Goal: Task Accomplishment & Management: Manage account settings

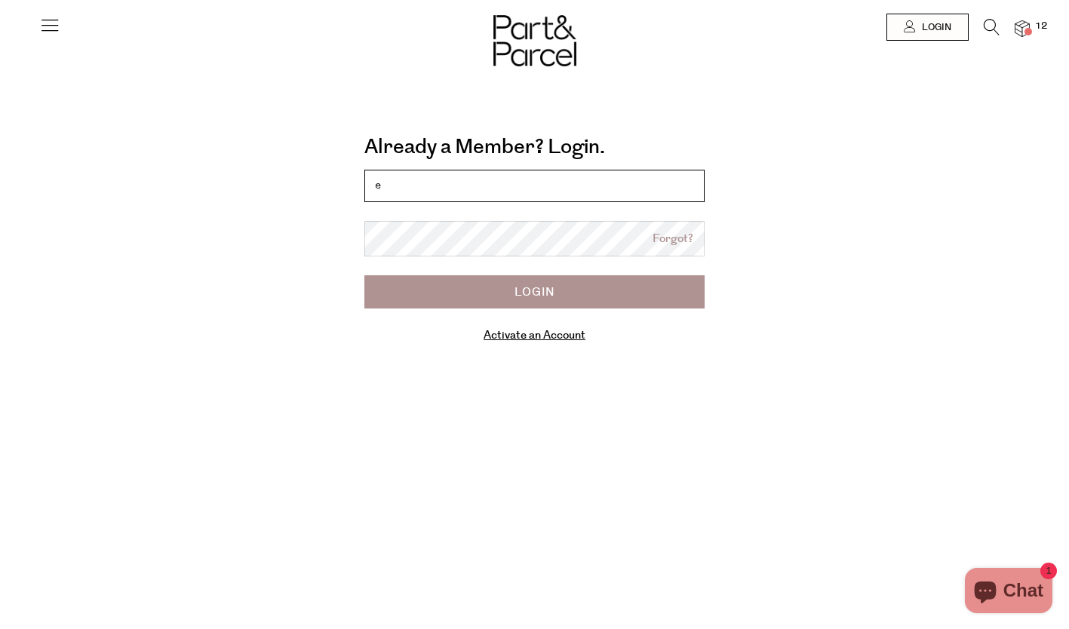
click at [394, 194] on input "e" at bounding box center [534, 186] width 340 height 32
type input "[EMAIL_ADDRESS][DOMAIN_NAME]"
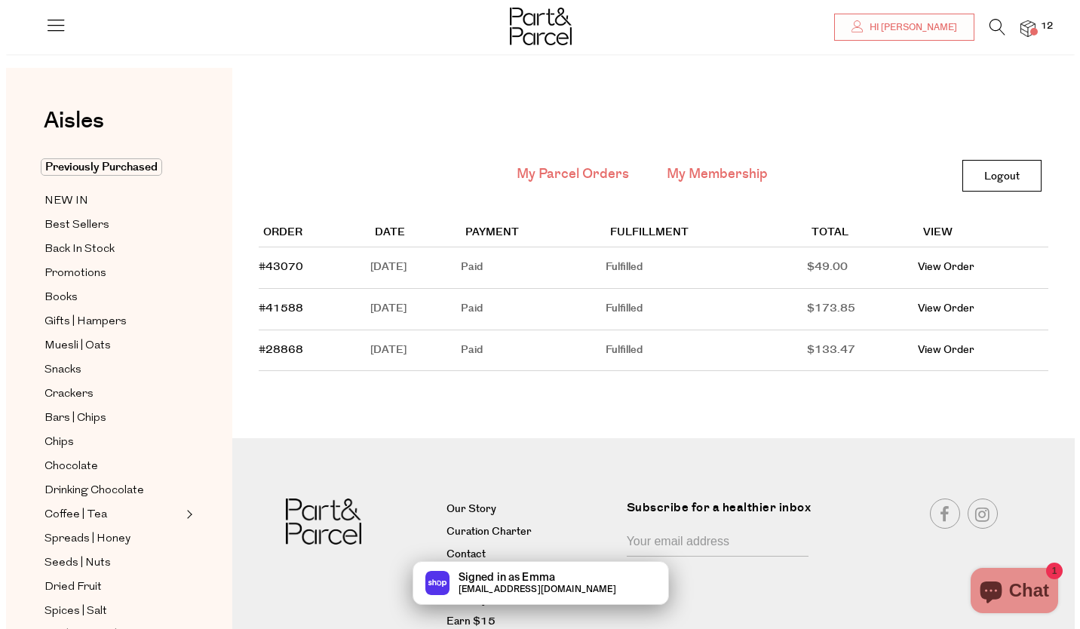
scroll to position [68, 0]
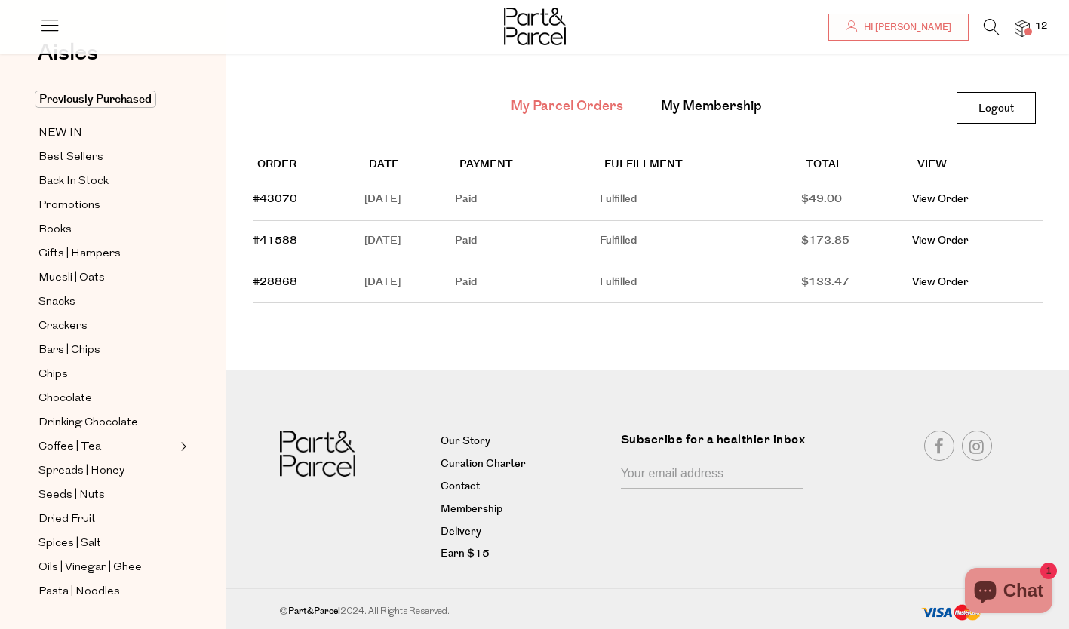
click at [1029, 27] on img at bounding box center [1022, 28] width 15 height 17
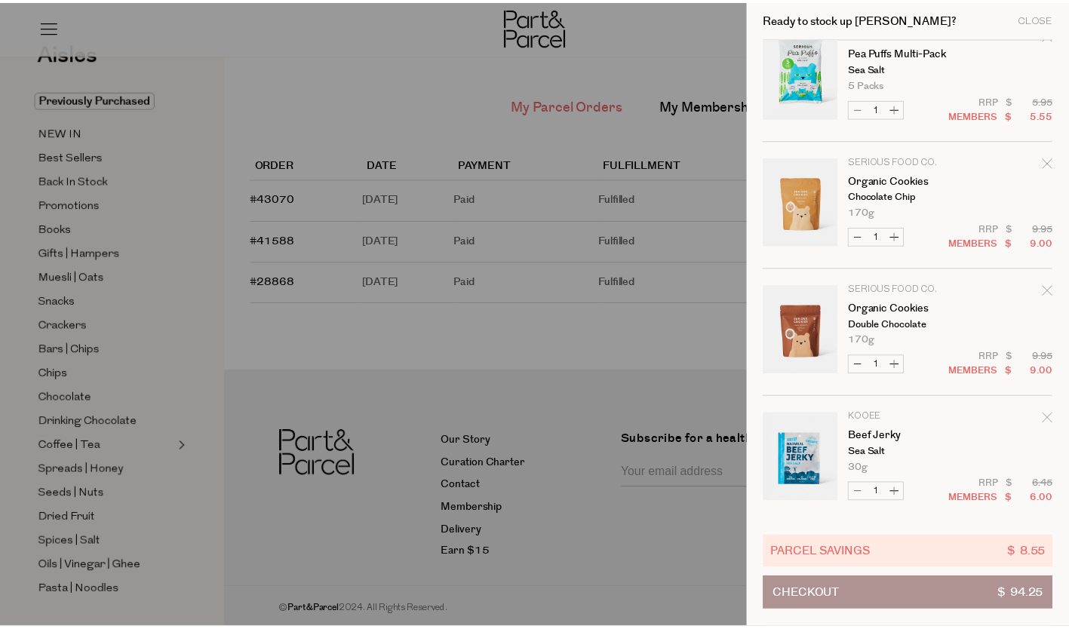
scroll to position [0, 0]
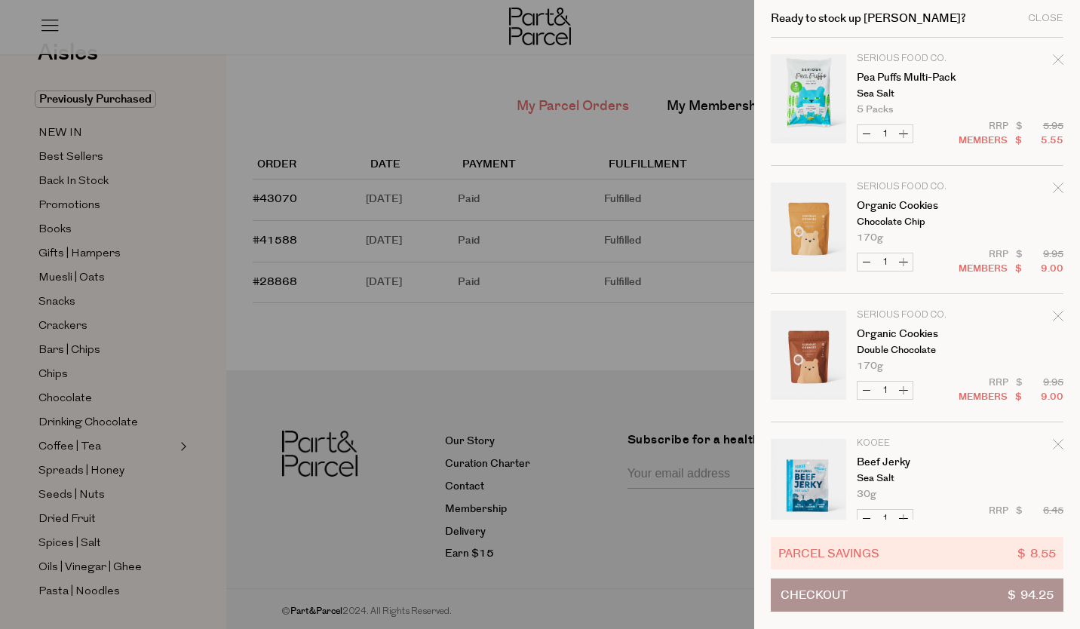
click at [1054, 51] on tbody "Serious Food Co. Pea Puffs Multi-Pack Sea Salt 5 Packs Decrease Pea Puffs Multi…" at bounding box center [917, 615] width 293 height 1154
click at [1054, 54] on div "Remove Pea Puffs Multi-Pack" at bounding box center [1058, 62] width 11 height 20
click at [669, 41] on div at bounding box center [540, 314] width 1080 height 629
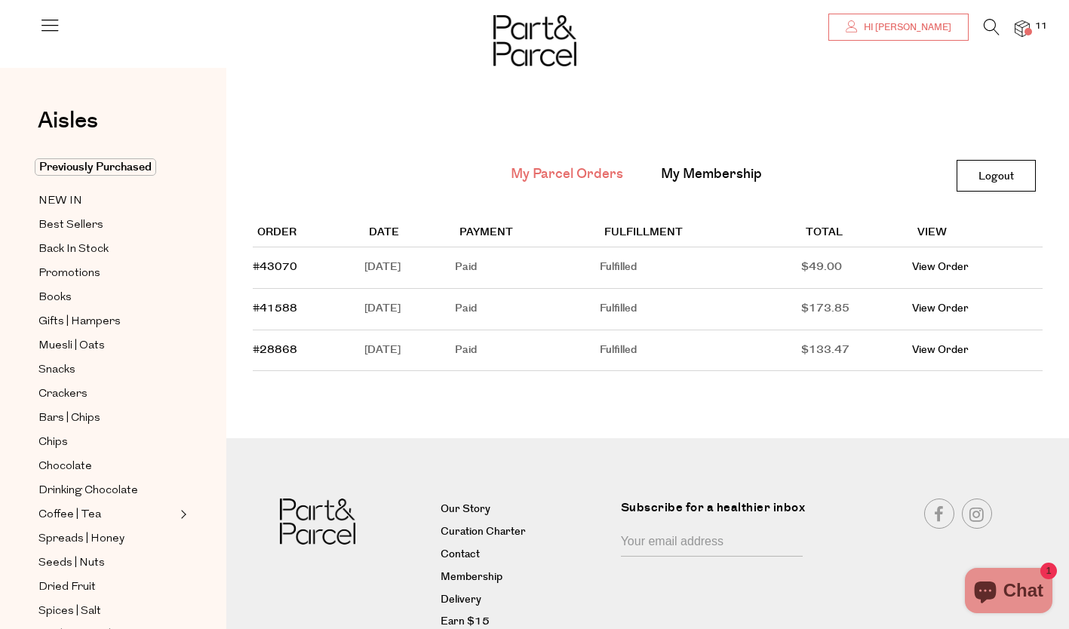
click at [888, 17] on link "Hi [PERSON_NAME]" at bounding box center [898, 27] width 140 height 27
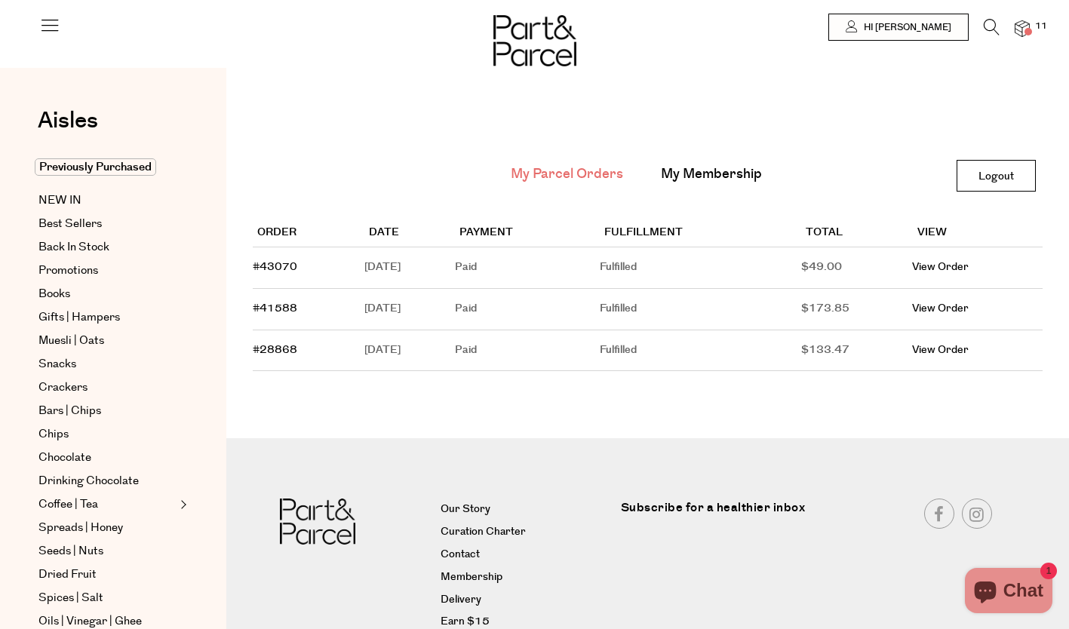
scroll to position [68, 0]
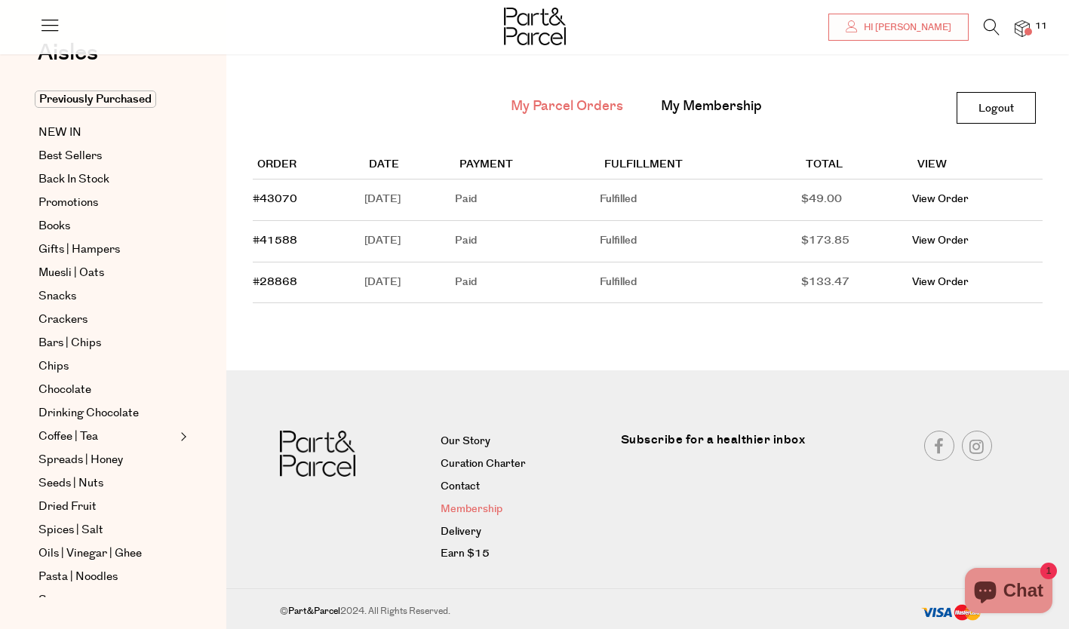
click at [484, 508] on link "Membership" at bounding box center [525, 510] width 169 height 18
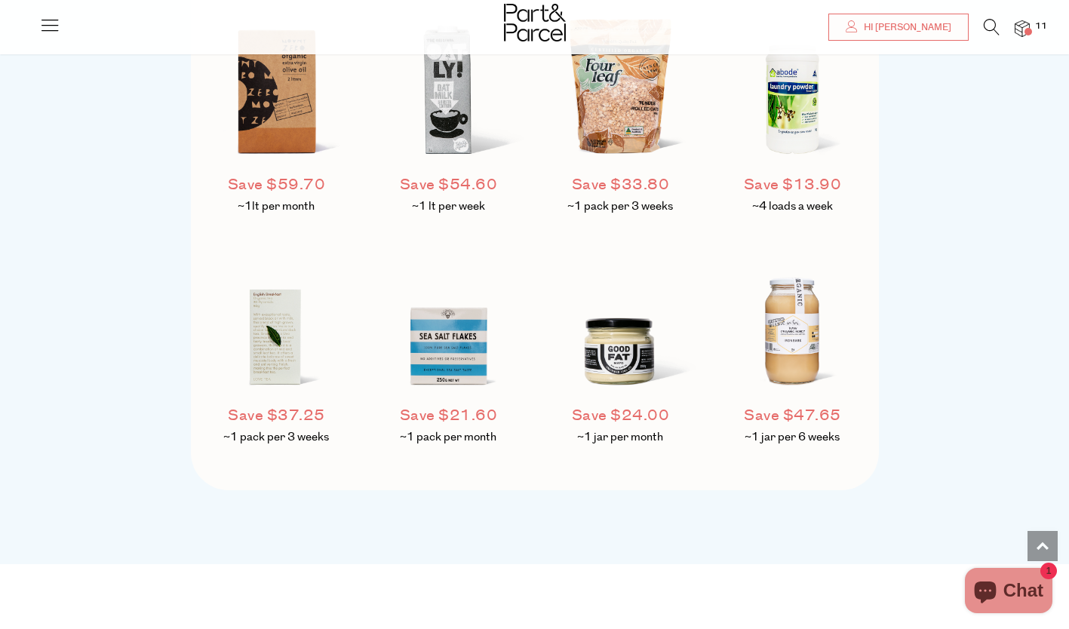
scroll to position [1274, 0]
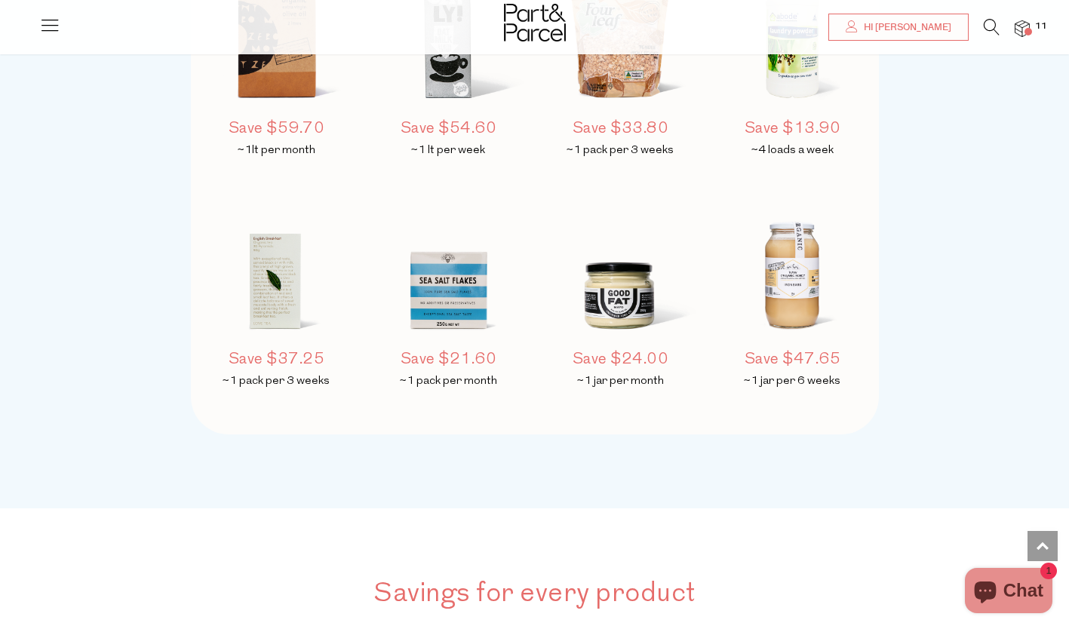
click at [1015, 31] on img at bounding box center [1022, 28] width 15 height 17
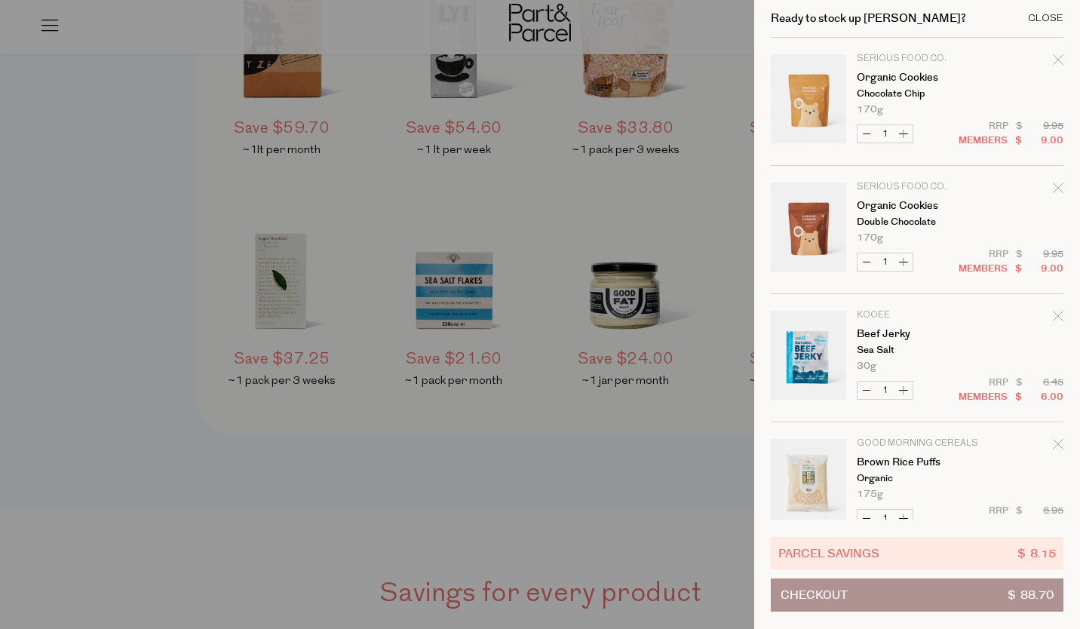
click at [1033, 21] on div "Close" at bounding box center [1045, 19] width 35 height 10
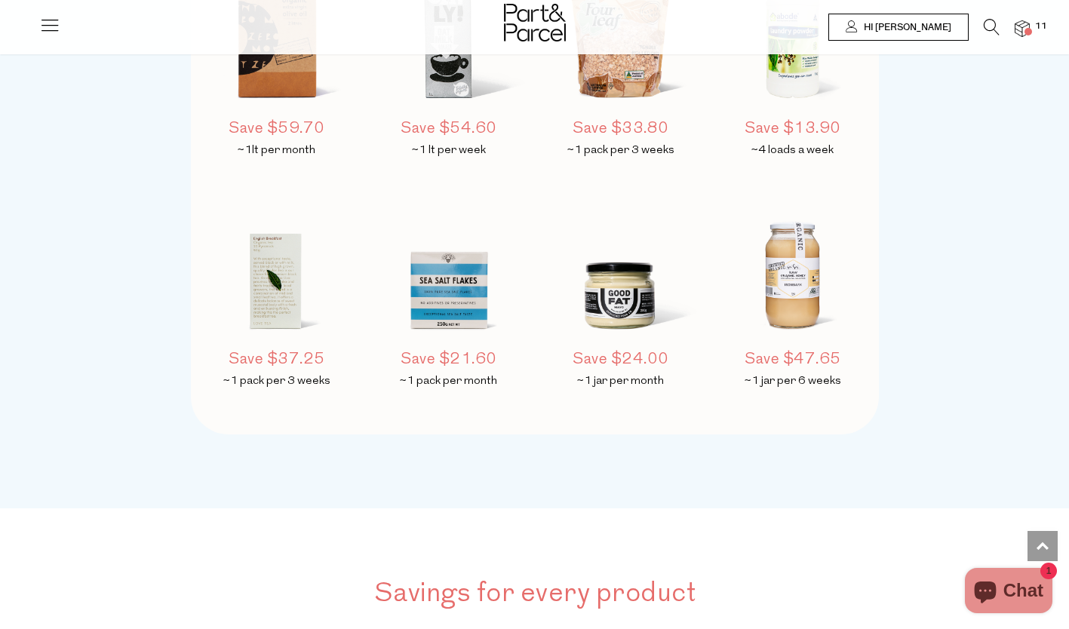
click at [935, 23] on span "Hi [PERSON_NAME]" at bounding box center [905, 27] width 91 height 13
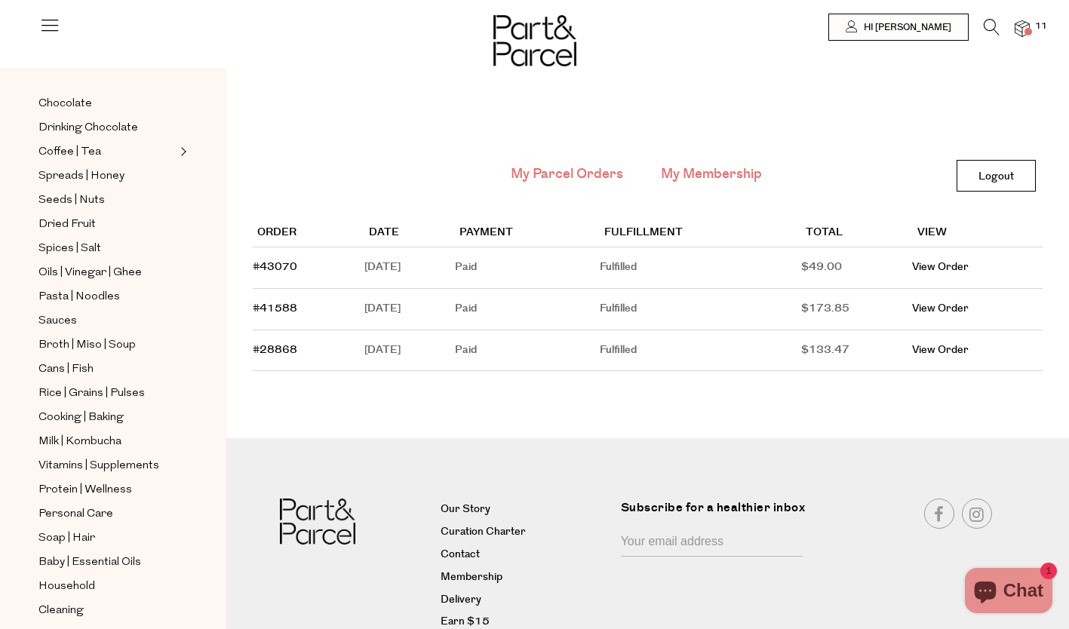
click at [705, 173] on link "My Membership" at bounding box center [711, 174] width 101 height 20
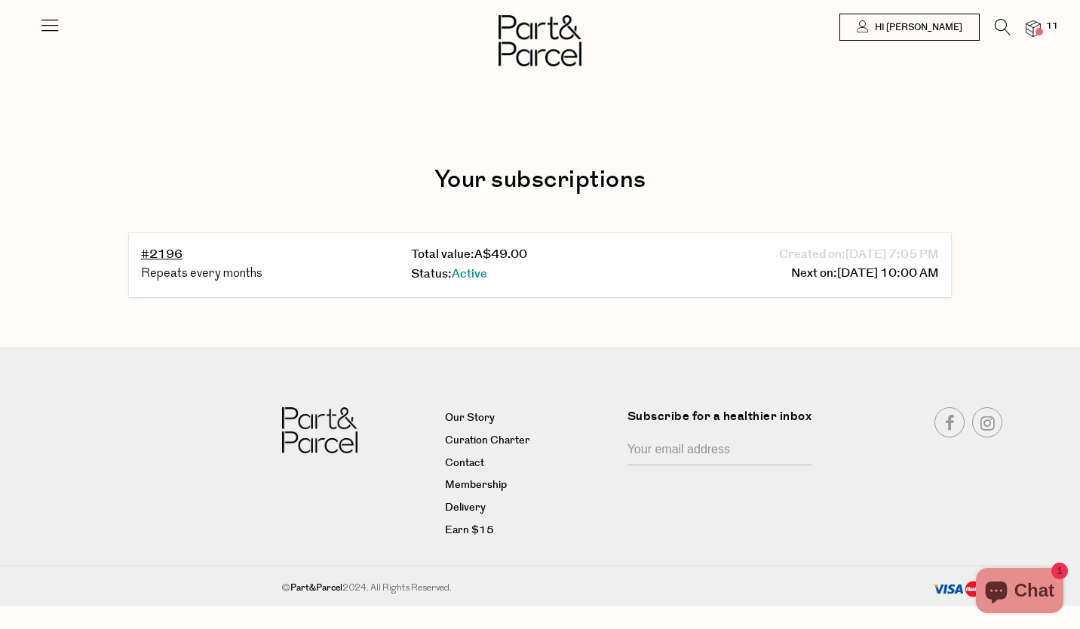
click at [638, 263] on div "Total value: A$49.00" at bounding box center [540, 255] width 258 height 20
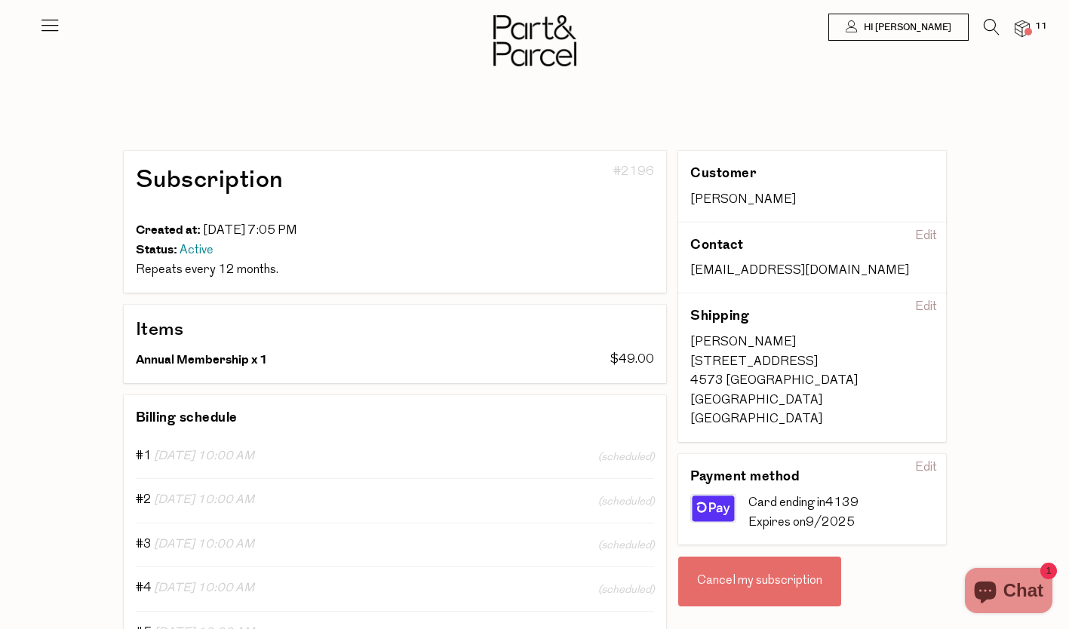
scroll to position [158, 0]
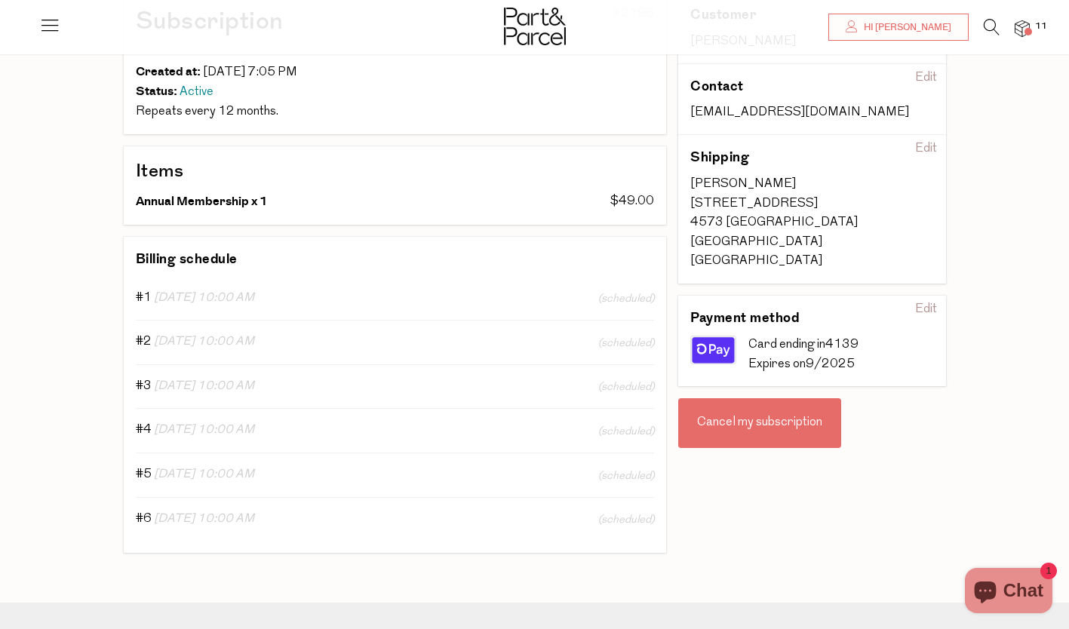
click at [746, 398] on div "Cancel my subscription" at bounding box center [759, 423] width 163 height 50
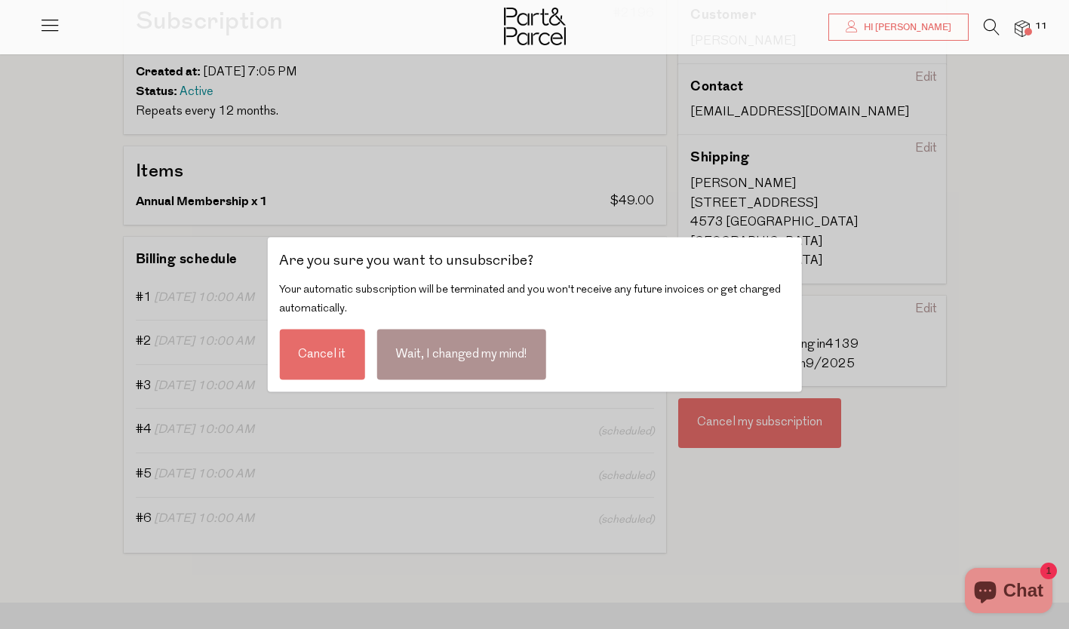
click at [321, 355] on div "Cancel it" at bounding box center [321, 354] width 85 height 51
